Goal: Information Seeking & Learning: Learn about a topic

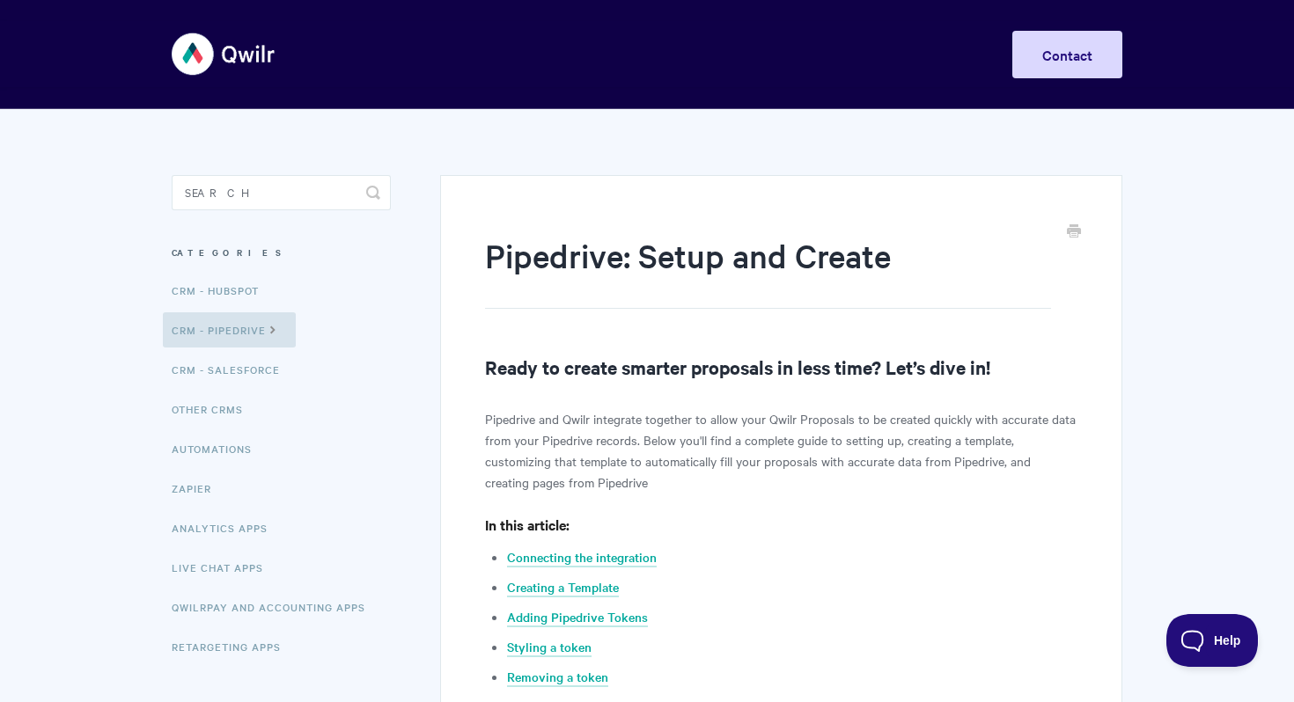
click at [179, 68] on img at bounding box center [224, 54] width 105 height 66
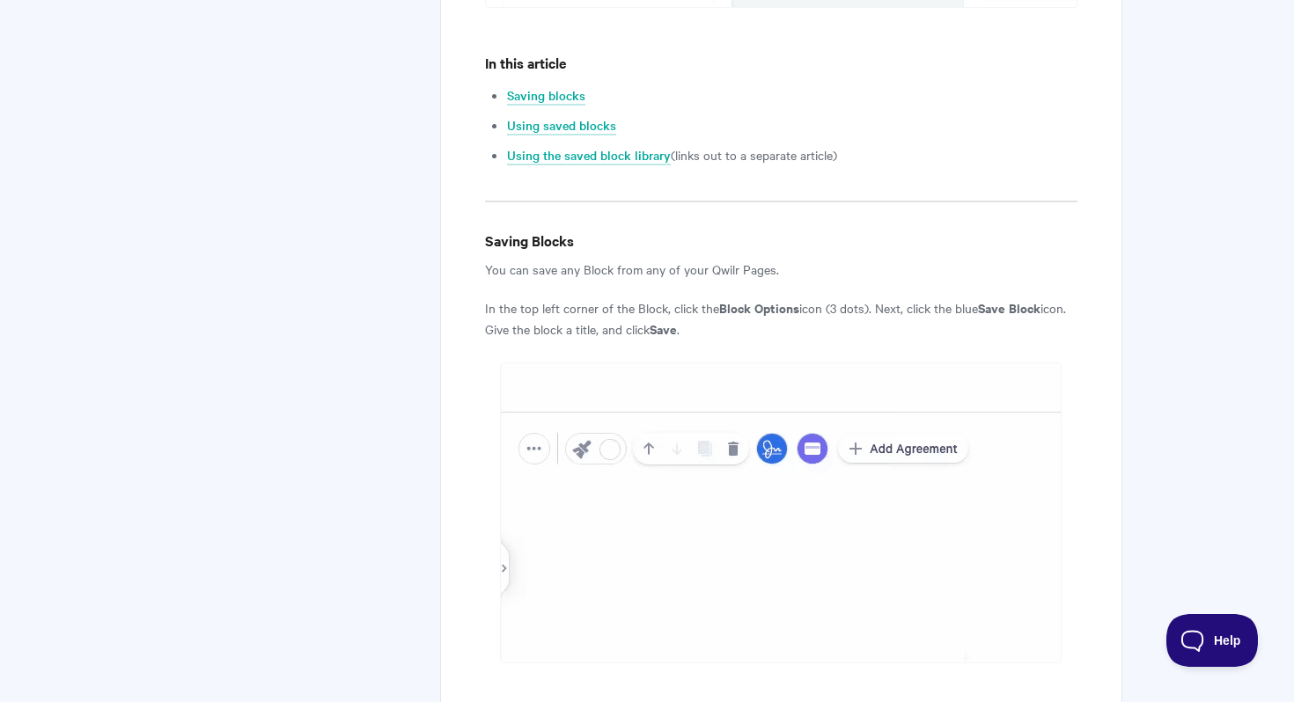
scroll to position [856, 0]
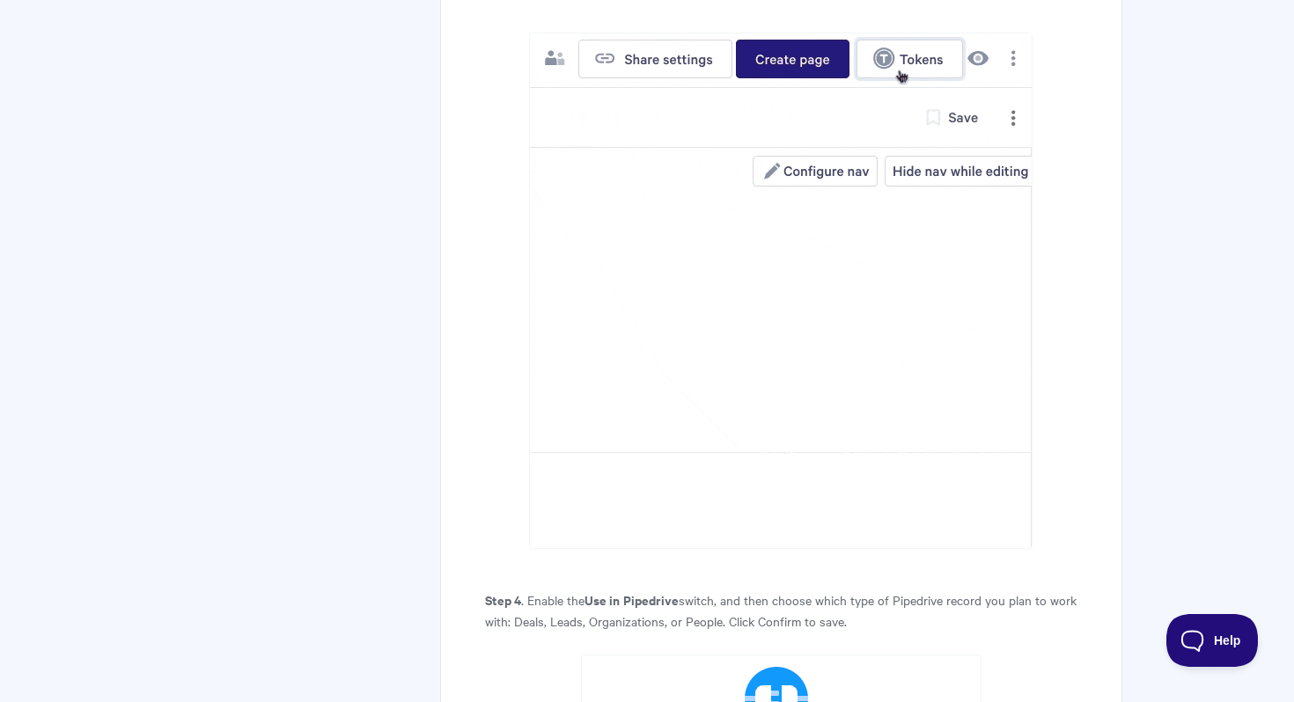
scroll to position [4825, 0]
